Goal: Task Accomplishment & Management: Manage account settings

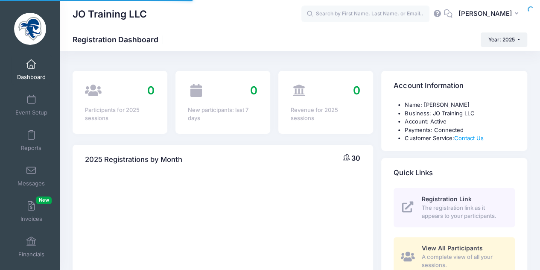
select select
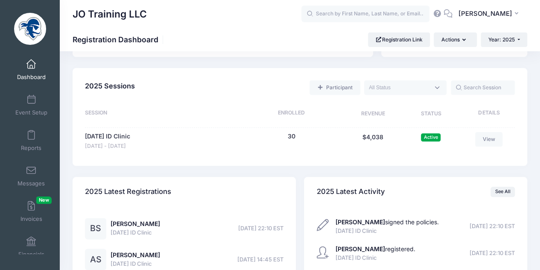
scroll to position [396, 0]
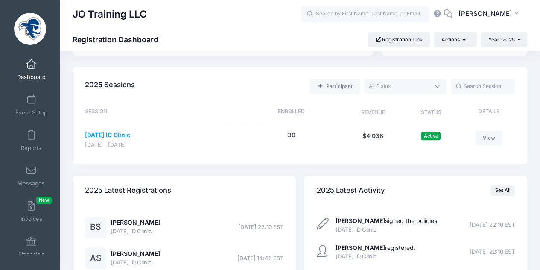
click at [130, 133] on link "[DATE] ID Clinic" at bounding box center [107, 135] width 45 height 9
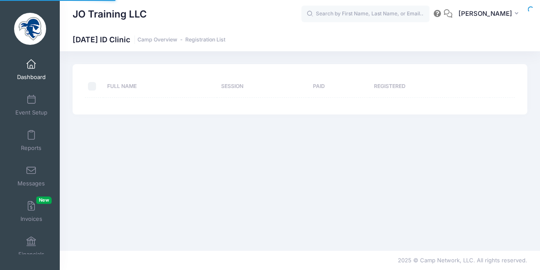
select select "10"
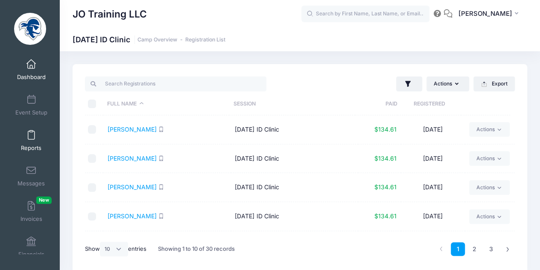
click at [31, 134] on span at bounding box center [31, 135] width 0 height 9
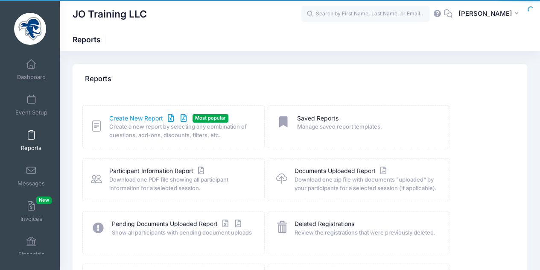
click at [149, 116] on link "Create New Report" at bounding box center [148, 118] width 79 height 9
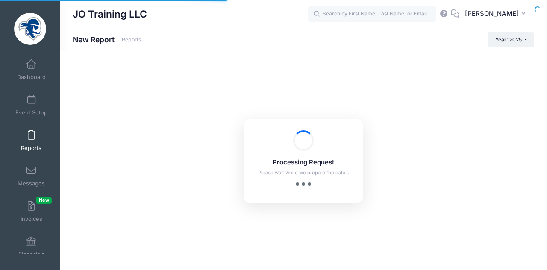
checkbox input "true"
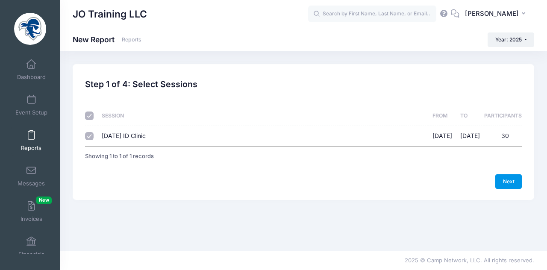
click at [509, 174] on link "Next" at bounding box center [508, 181] width 26 height 15
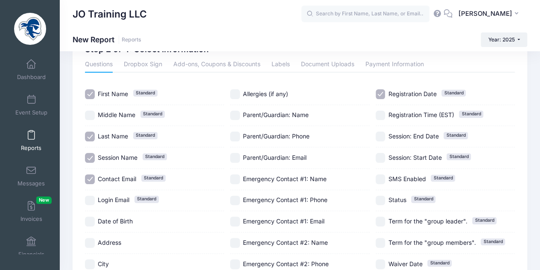
scroll to position [36, 0]
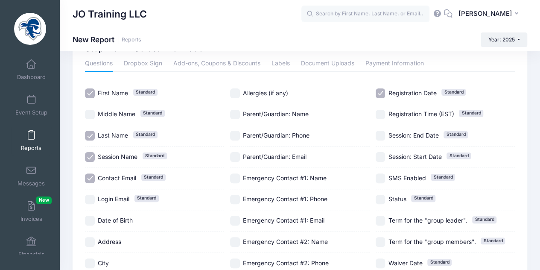
click at [236, 156] on input "Parent/Guardian: Email" at bounding box center [235, 157] width 10 height 10
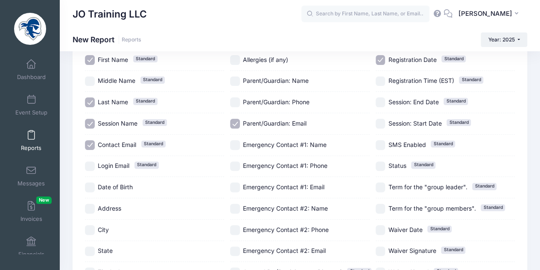
scroll to position [69, 0]
click at [237, 123] on input "Parent/Guardian: Email" at bounding box center [235, 124] width 10 height 10
checkbox input "false"
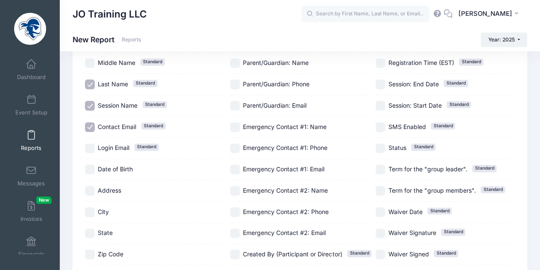
scroll to position [86, 0]
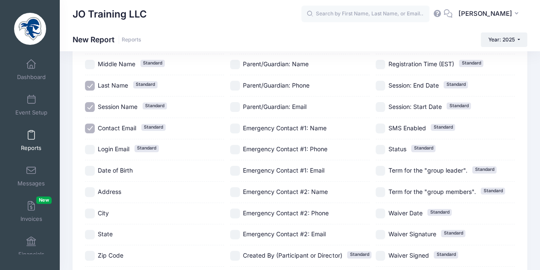
click at [88, 104] on input "Session Name Standard" at bounding box center [90, 107] width 10 height 10
checkbox input "false"
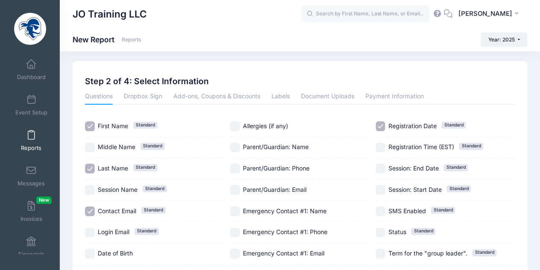
scroll to position [3, 0]
click at [380, 123] on input "Registration Date Standard" at bounding box center [381, 126] width 10 height 10
checkbox input "false"
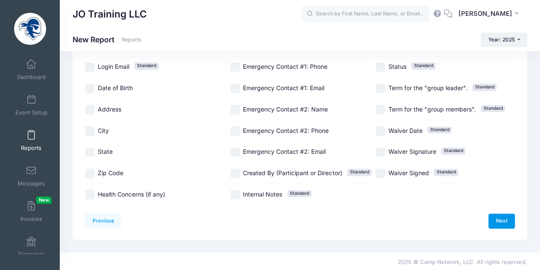
click at [494, 221] on link "Next" at bounding box center [501, 220] width 26 height 15
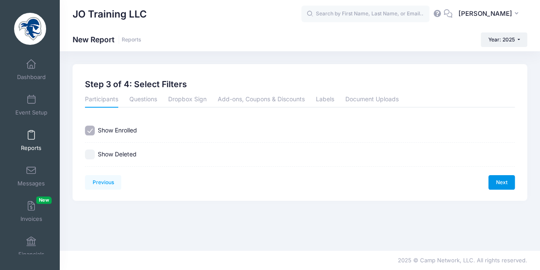
scroll to position [0, 0]
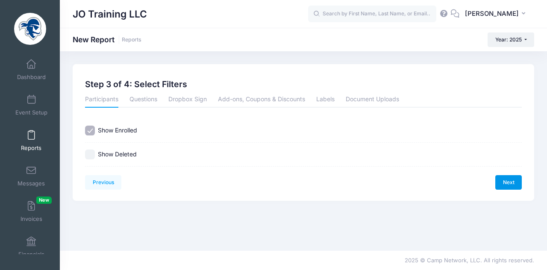
click at [511, 181] on link "Next" at bounding box center [508, 182] width 26 height 15
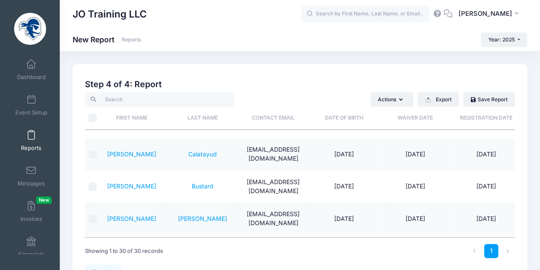
click at [94, 117] on input "\a \a" at bounding box center [92, 118] width 9 height 9
checkbox input "true"
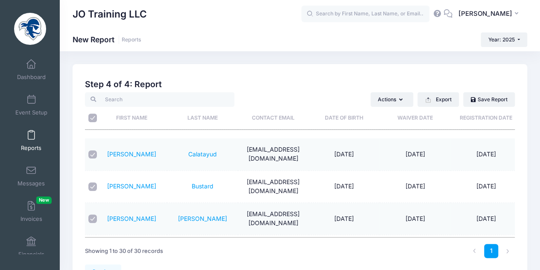
checkbox input "true"
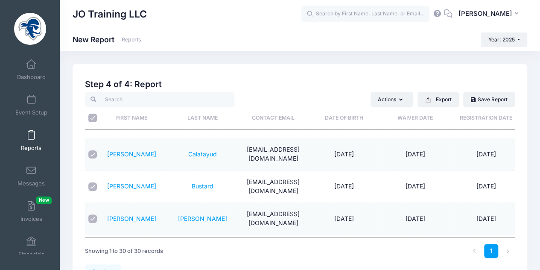
checkbox input "true"
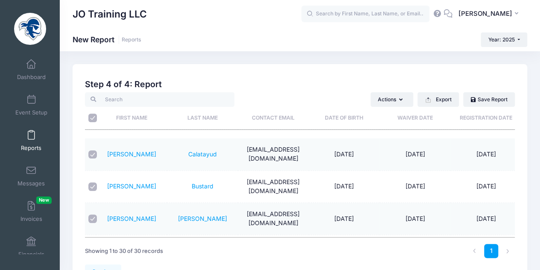
checkbox input "true"
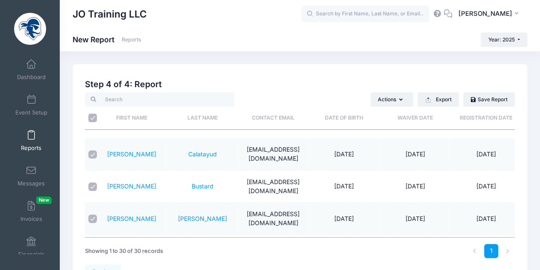
checkbox input "true"
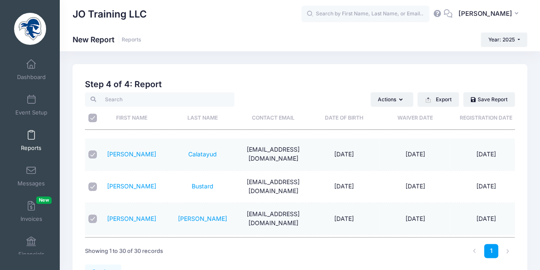
checkbox input "true"
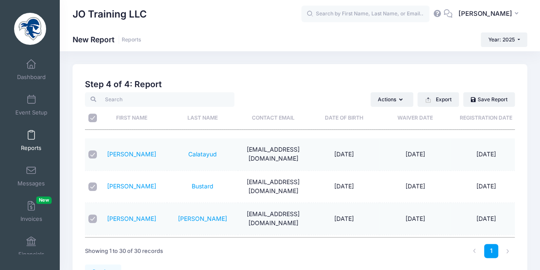
checkbox input "true"
click at [452, 100] on button "Export" at bounding box center [438, 99] width 41 height 15
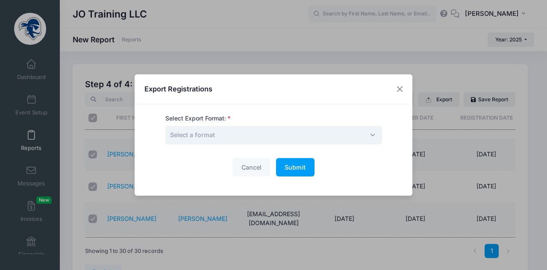
click at [302, 140] on span "Select a format" at bounding box center [273, 135] width 216 height 18
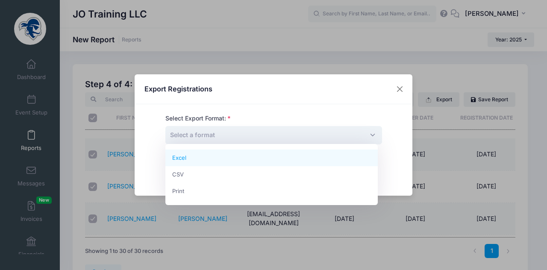
select select "excel"
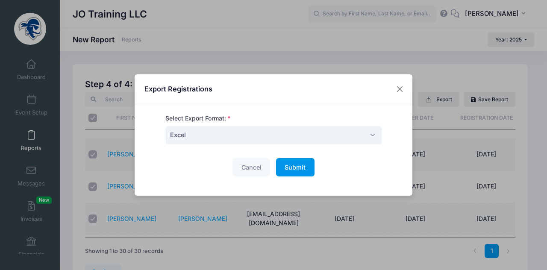
click at [290, 165] on span "Submit" at bounding box center [294, 167] width 21 height 7
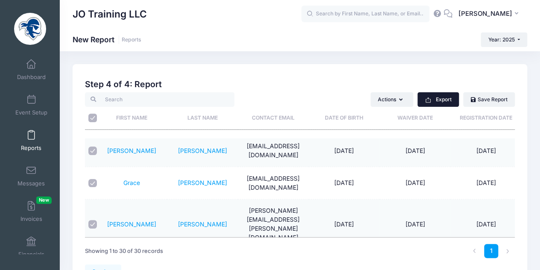
scroll to position [67, 0]
click at [94, 117] on input "\a \a" at bounding box center [92, 118] width 9 height 9
checkbox input "false"
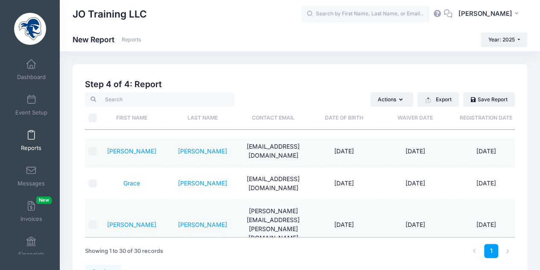
checkbox input "false"
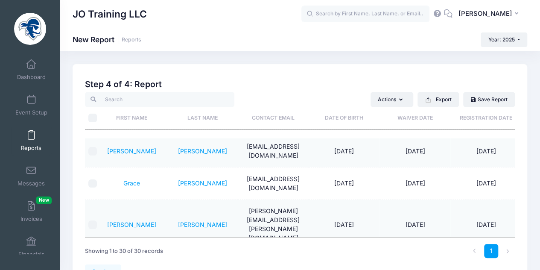
checkbox input "false"
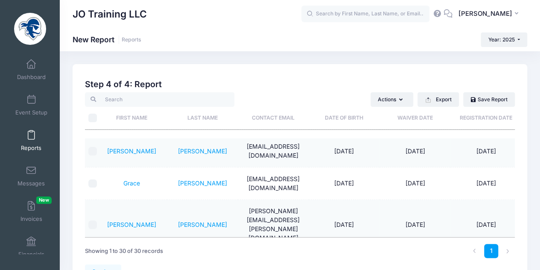
checkbox input "false"
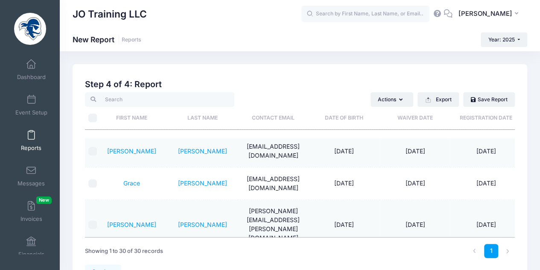
checkbox input "false"
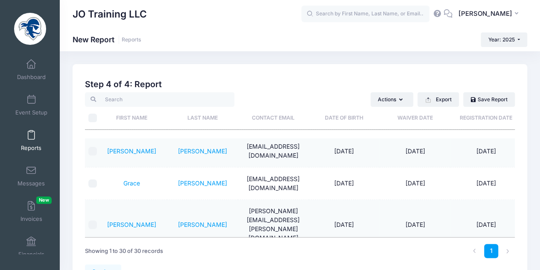
checkbox input "false"
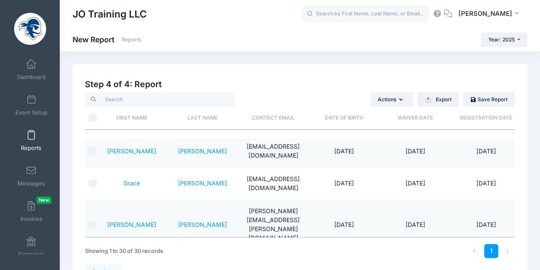
checkbox input "false"
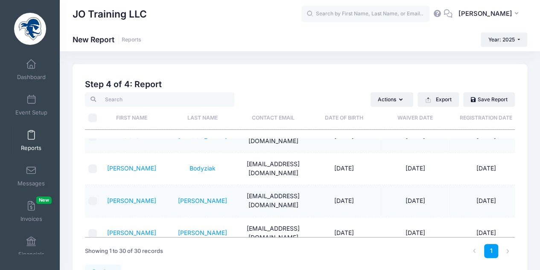
scroll to position [302, 0]
click at [194, 197] on link "Sequeira" at bounding box center [202, 200] width 49 height 7
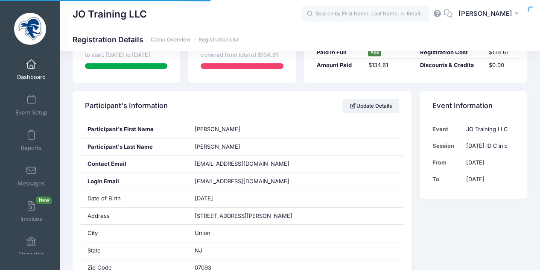
scroll to position [152, 0]
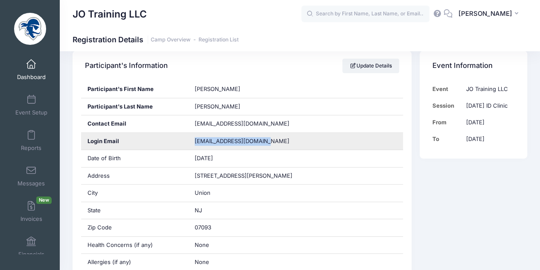
drag, startPoint x: 291, startPoint y: 144, endPoint x: 186, endPoint y: 140, distance: 105.1
click at [186, 140] on div "Login Email brisequeira09@gmail.com" at bounding box center [242, 142] width 322 height 18
copy div "[EMAIL_ADDRESS][DOMAIN_NAME]"
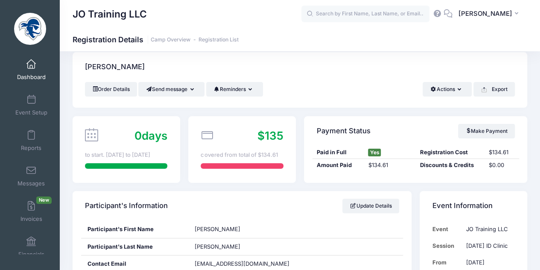
scroll to position [0, 0]
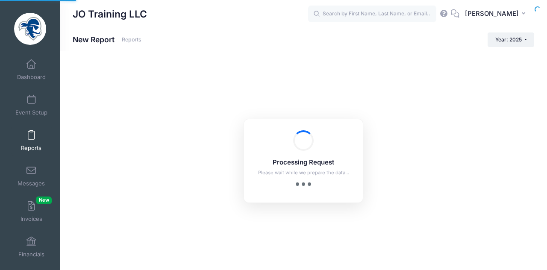
checkbox input "false"
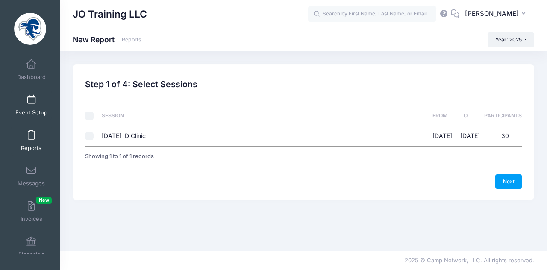
click at [39, 109] on span "Event Setup" at bounding box center [31, 112] width 32 height 7
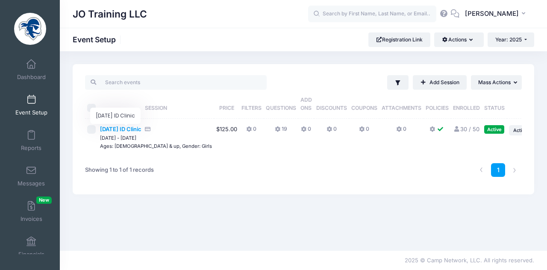
click at [140, 130] on span "[DATE] ID Clinic" at bounding box center [120, 129] width 41 height 7
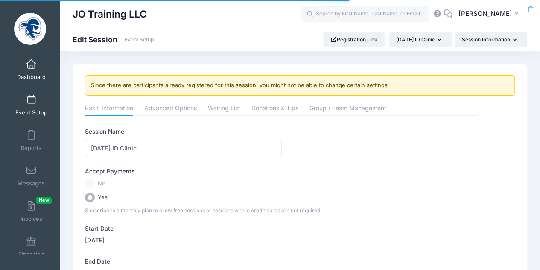
click at [31, 66] on span at bounding box center [31, 64] width 0 height 9
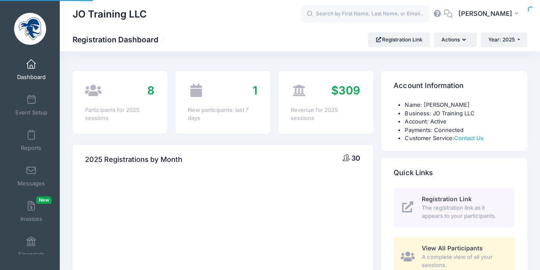
select select
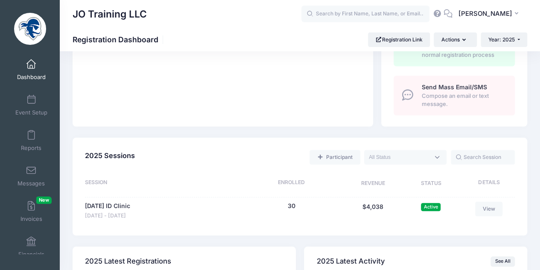
scroll to position [331, 0]
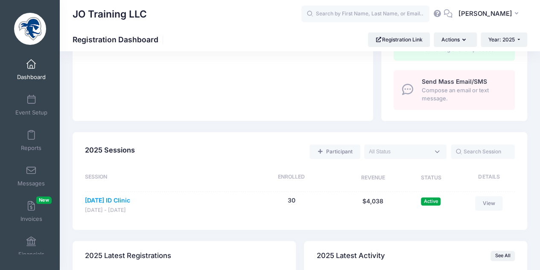
click at [130, 197] on link "[DATE] ID Clinic" at bounding box center [107, 200] width 45 height 9
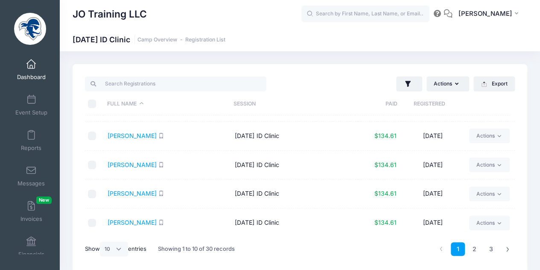
scroll to position [35, 0]
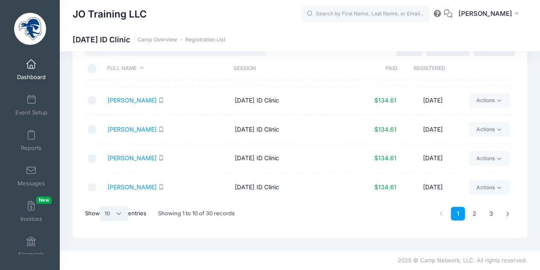
click at [117, 212] on select "All 10 25 50" at bounding box center [114, 213] width 28 height 15
select select "50"
click at [101, 206] on select "All 10 25 50" at bounding box center [114, 213] width 28 height 15
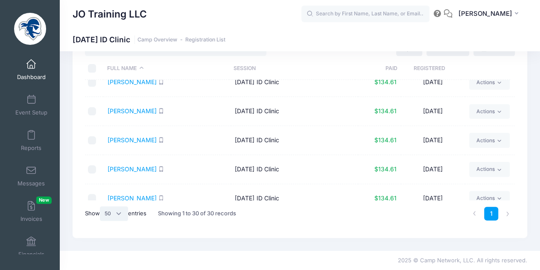
scroll to position [525, 0]
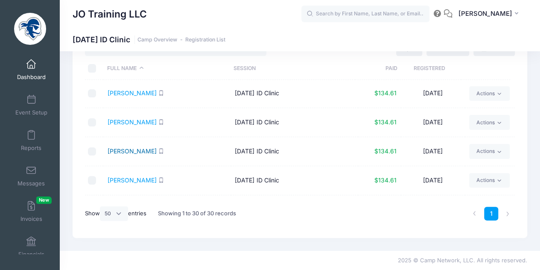
click at [137, 147] on link "[PERSON_NAME]" at bounding box center [132, 150] width 49 height 7
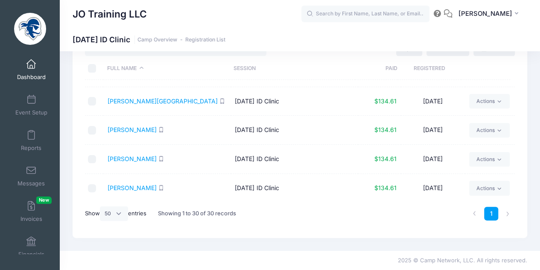
scroll to position [633, 0]
click at [149, 126] on link "Scianablo, Amelia" at bounding box center [132, 129] width 49 height 7
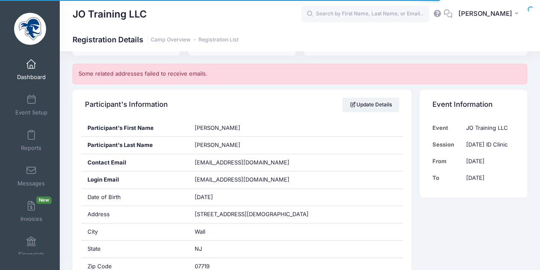
scroll to position [140, 0]
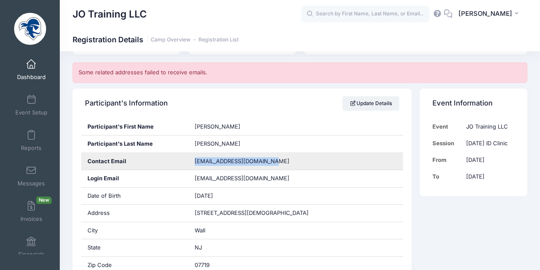
drag, startPoint x: 289, startPoint y: 159, endPoint x: 181, endPoint y: 164, distance: 108.5
click at [181, 164] on div "Contact Email [EMAIL_ADDRESS][DOMAIN_NAME]" at bounding box center [242, 162] width 322 height 18
copy div "[EMAIL_ADDRESS][DOMAIN_NAME]"
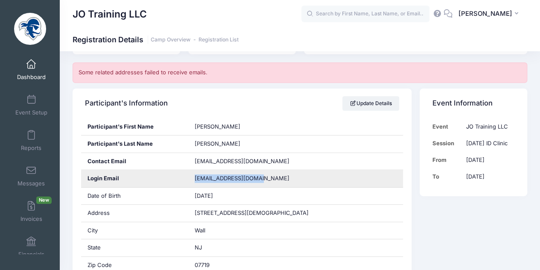
drag, startPoint x: 251, startPoint y: 177, endPoint x: 194, endPoint y: 177, distance: 56.8
click at [194, 177] on div "[EMAIL_ADDRESS][DOMAIN_NAME]" at bounding box center [295, 178] width 215 height 17
drag, startPoint x: 255, startPoint y: 178, endPoint x: 184, endPoint y: 173, distance: 70.6
click at [184, 173] on div "Login Email [EMAIL_ADDRESS][DOMAIN_NAME]" at bounding box center [242, 179] width 322 height 18
copy div "[EMAIL_ADDRESS][DOMAIN_NAME]"
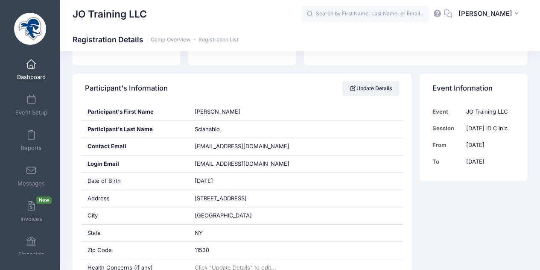
scroll to position [177, 0]
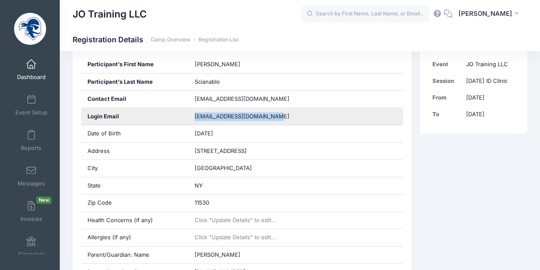
drag, startPoint x: 282, startPoint y: 119, endPoint x: 191, endPoint y: 119, distance: 90.5
click at [191, 119] on div "ameliascianablo@icloud.com" at bounding box center [295, 116] width 215 height 17
copy span "ameliascianablo@icloud.com"
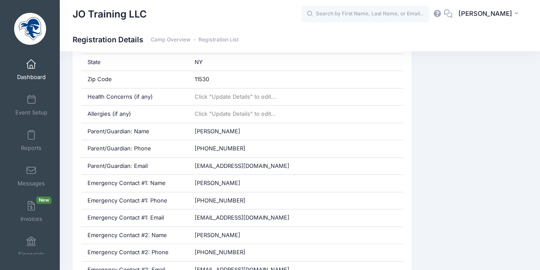
scroll to position [301, 0]
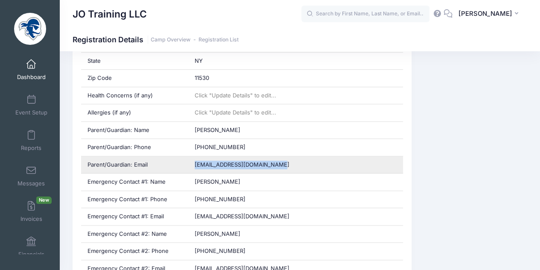
drag, startPoint x: 295, startPoint y: 163, endPoint x: 187, endPoint y: 161, distance: 107.6
click at [187, 161] on div "Parent/Guardian: Email scianablofamily@verizon.net" at bounding box center [242, 165] width 322 height 18
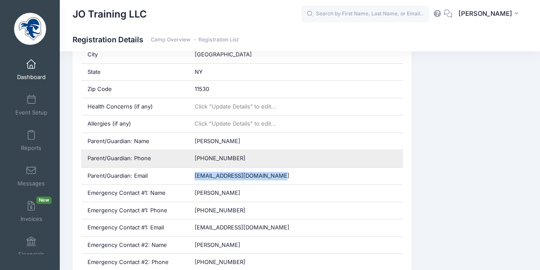
scroll to position [291, 0]
copy div "scianablofamily@verizon.net"
click at [335, 149] on div "(516) 551-1439" at bounding box center [295, 157] width 215 height 17
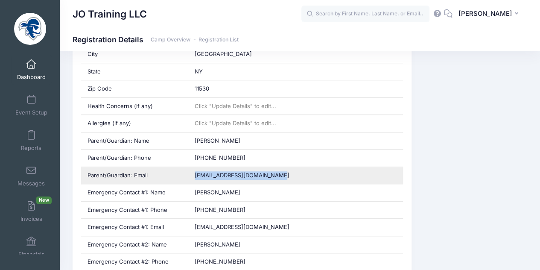
drag, startPoint x: 280, startPoint y: 173, endPoint x: 190, endPoint y: 175, distance: 90.1
click at [190, 175] on div "scianablofamily@verizon.net" at bounding box center [295, 175] width 215 height 17
copy span "scianablofamily@verizon.net"
